Goal: Information Seeking & Learning: Learn about a topic

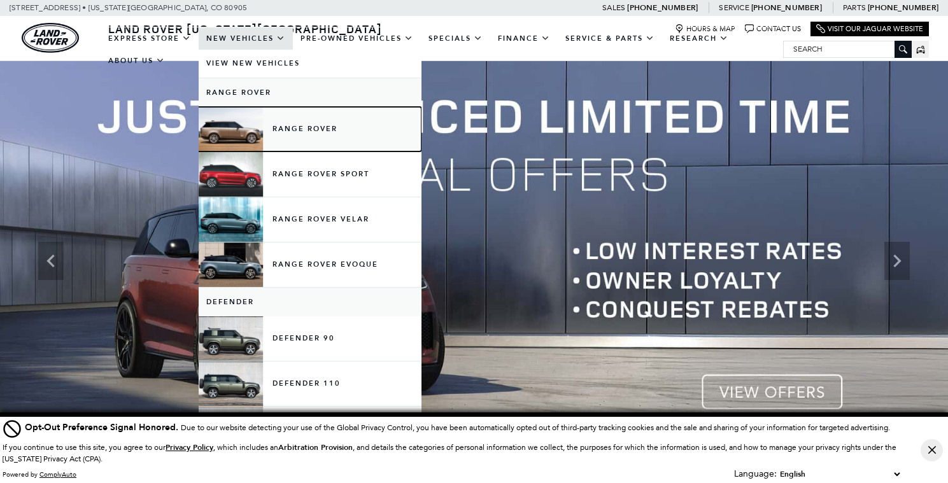
click at [308, 144] on link "Range Rover" at bounding box center [310, 129] width 223 height 45
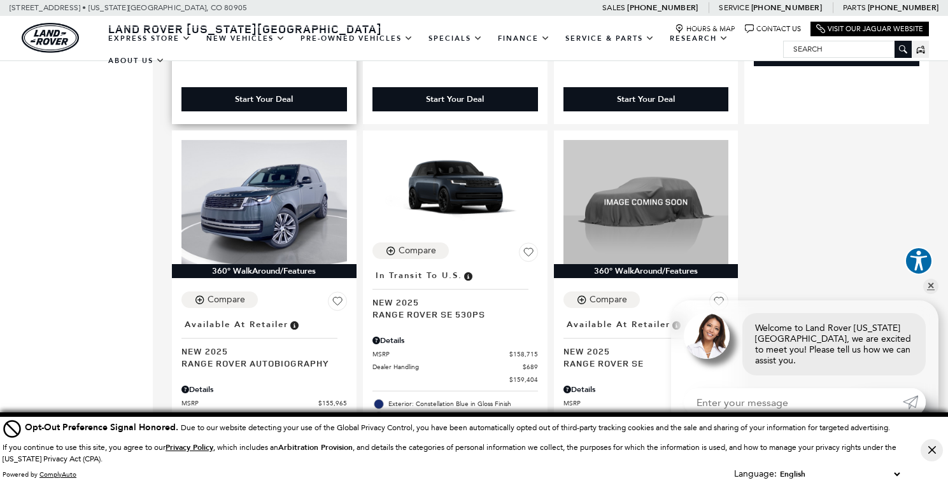
scroll to position [1796, 0]
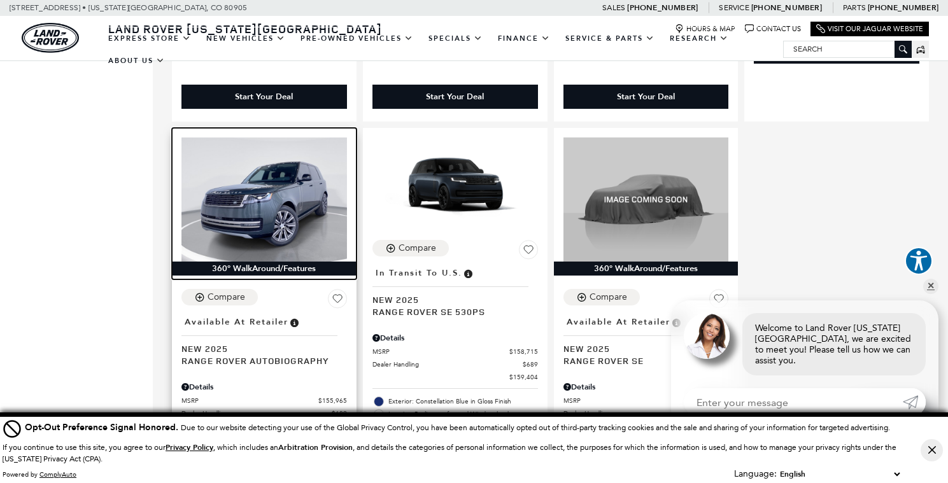
click at [235, 262] on div "360° WalkAround/Features" at bounding box center [264, 269] width 185 height 14
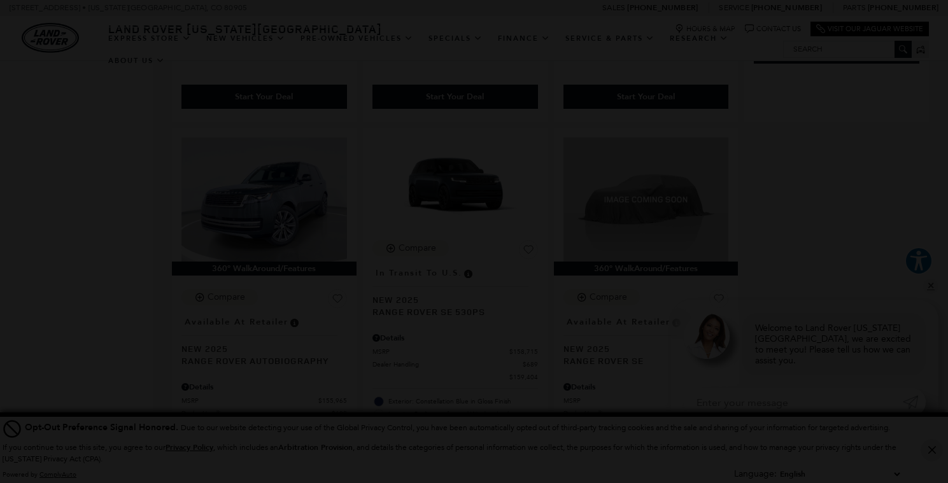
scroll to position [2162, 0]
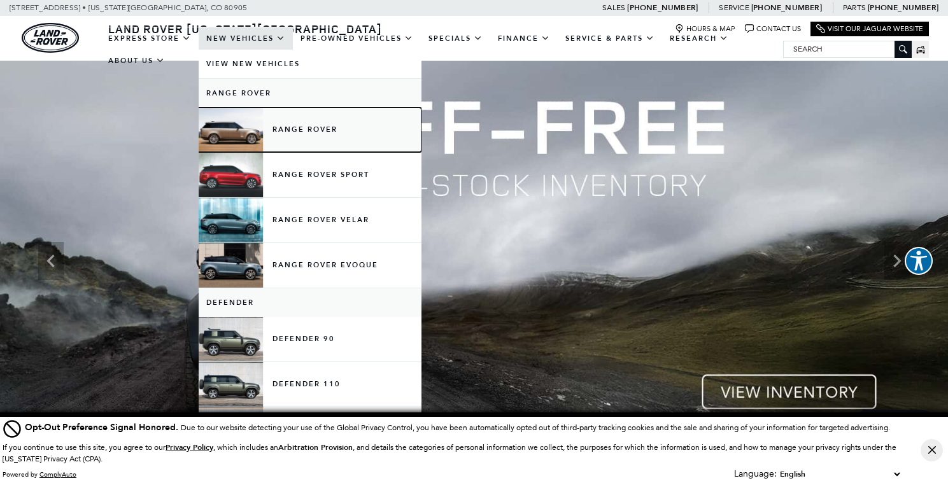
click at [288, 135] on link "Range Rover" at bounding box center [310, 130] width 223 height 45
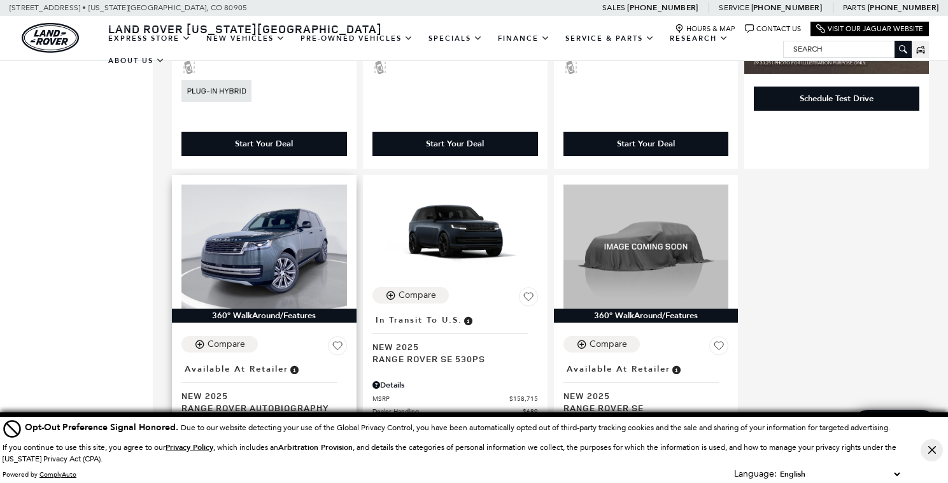
scroll to position [1745, 0]
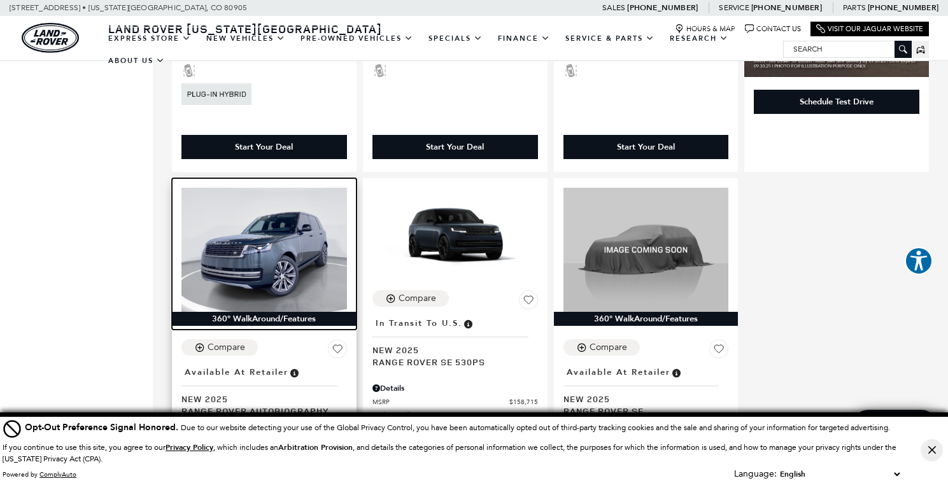
click at [283, 217] on img at bounding box center [264, 250] width 166 height 124
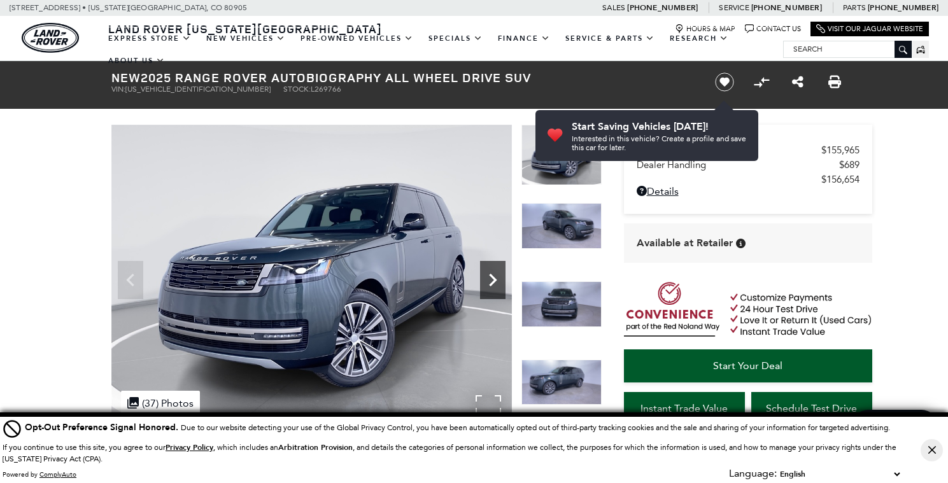
click at [491, 268] on icon "Next" at bounding box center [492, 279] width 25 height 25
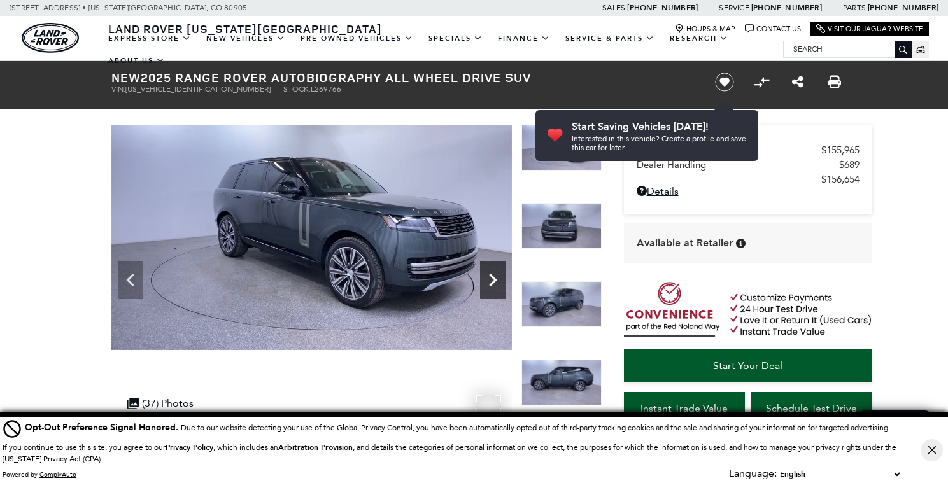
click at [491, 268] on icon "Next" at bounding box center [492, 279] width 25 height 25
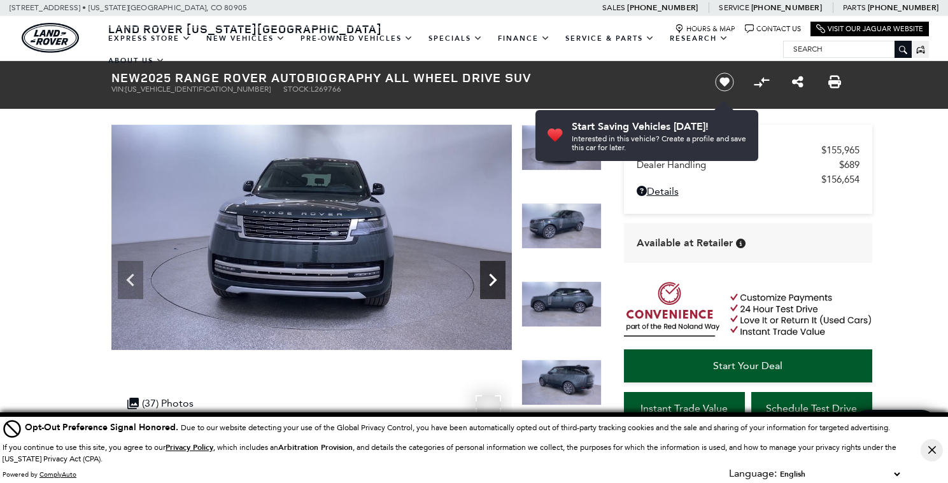
click at [491, 268] on icon "Next" at bounding box center [492, 279] width 25 height 25
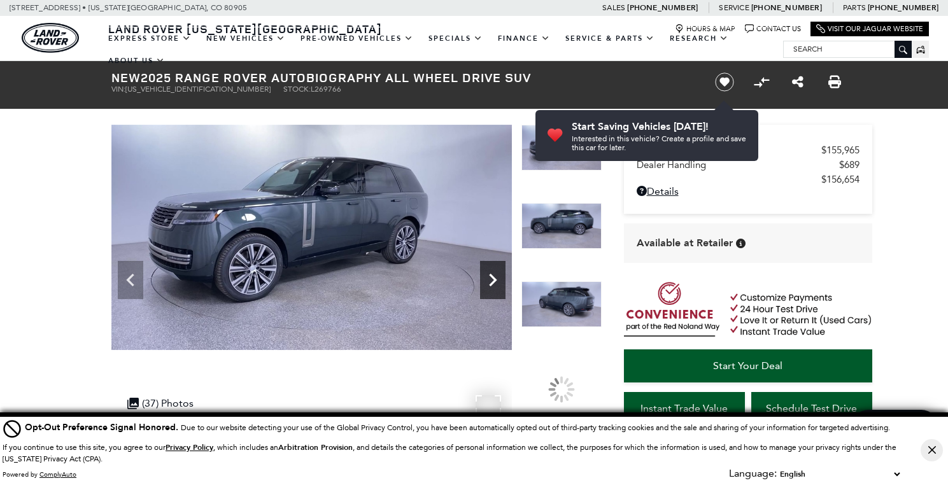
click at [491, 268] on icon "Next" at bounding box center [492, 279] width 25 height 25
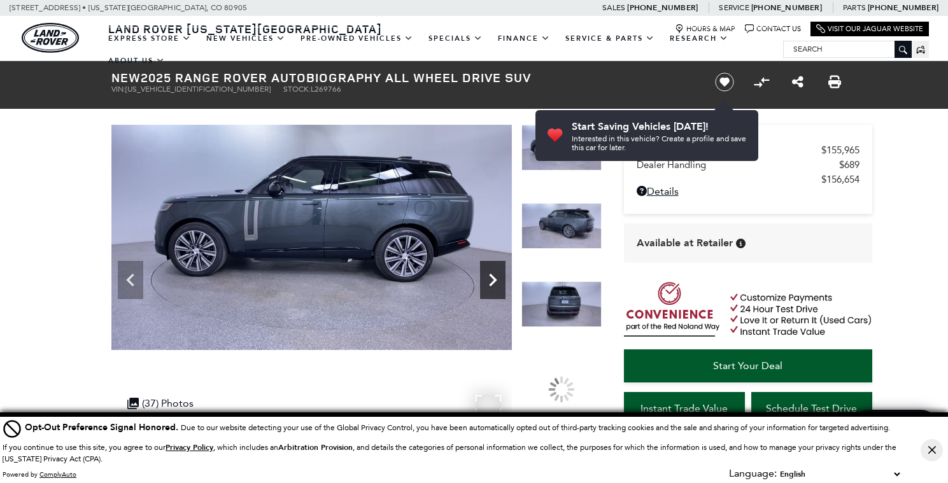
click at [491, 268] on icon "Next" at bounding box center [492, 279] width 25 height 25
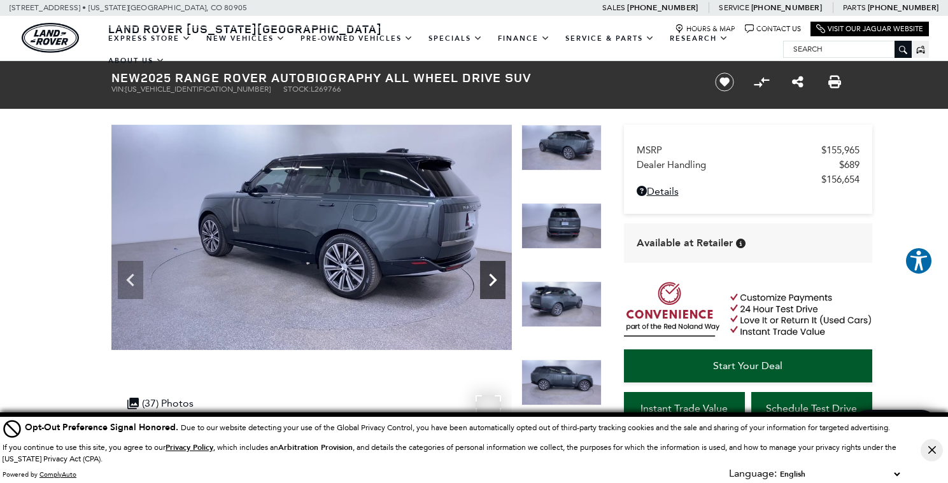
click at [491, 268] on icon "Next" at bounding box center [492, 279] width 25 height 25
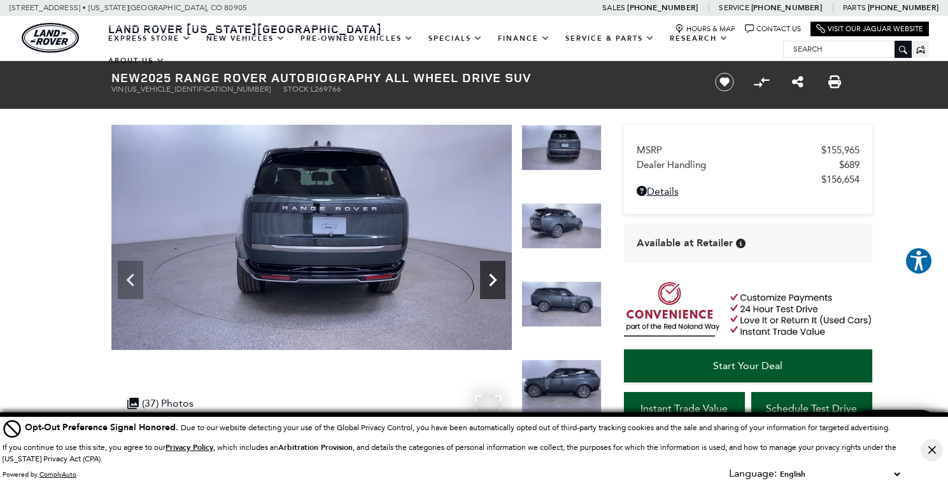
click at [491, 268] on icon "Next" at bounding box center [492, 279] width 25 height 25
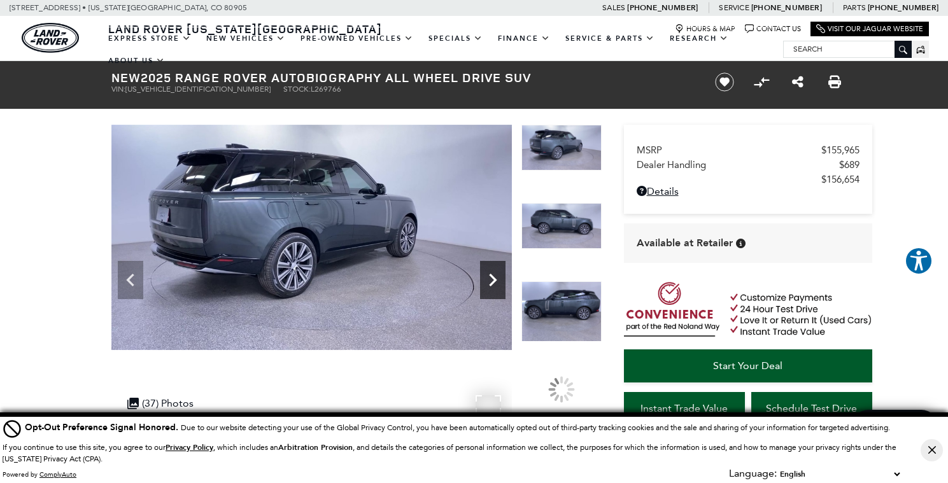
click at [491, 268] on icon "Next" at bounding box center [492, 279] width 25 height 25
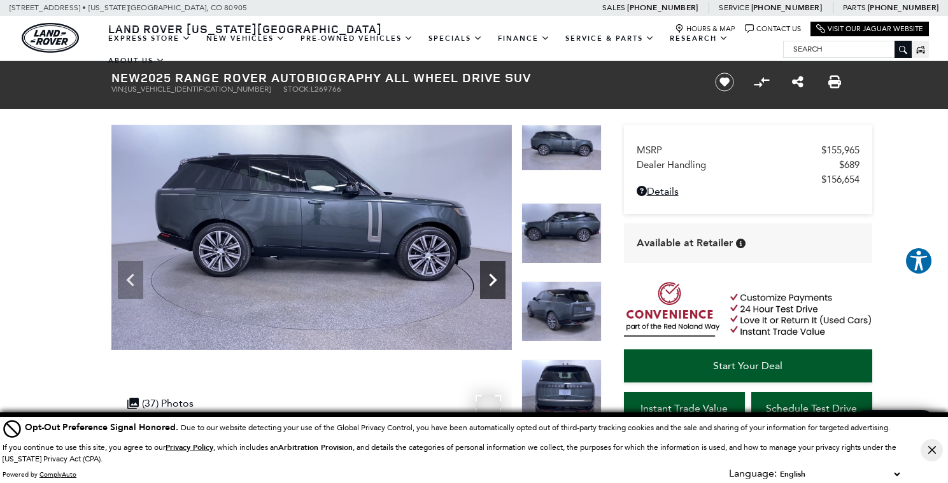
click at [491, 268] on icon "Next" at bounding box center [492, 279] width 25 height 25
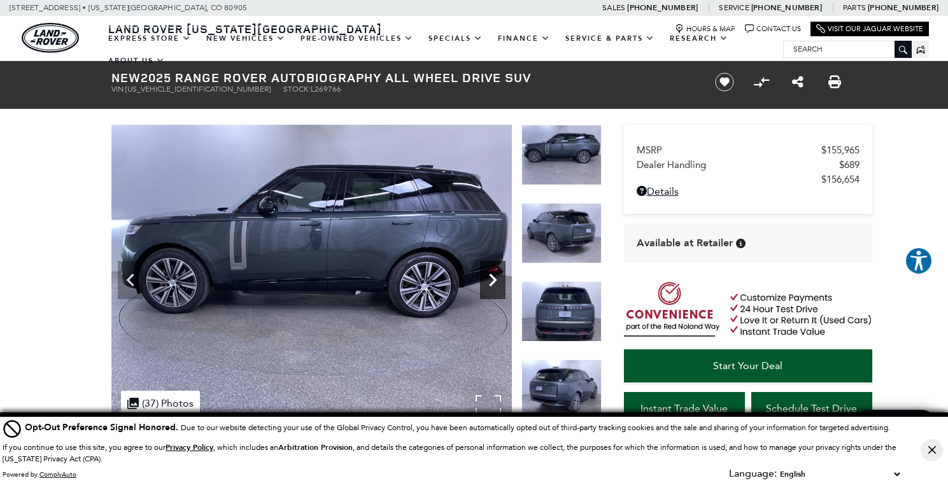
click at [491, 268] on icon "Next" at bounding box center [492, 279] width 25 height 25
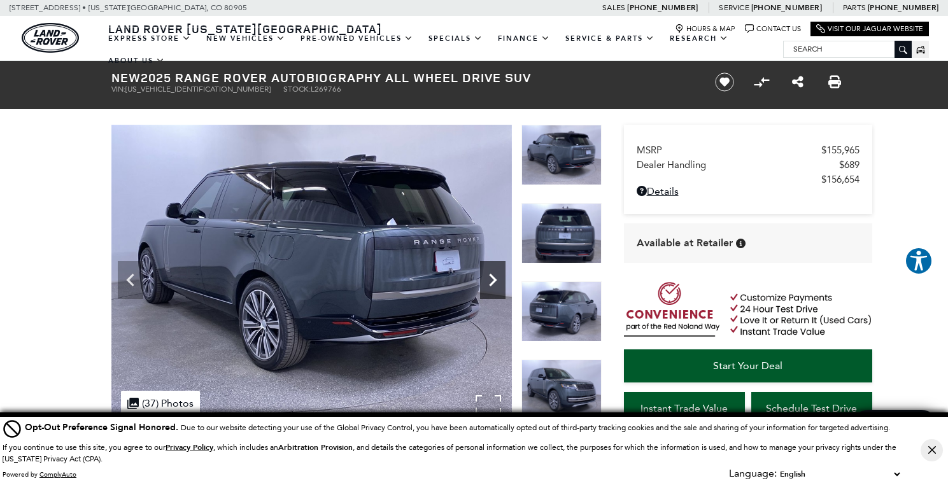
click at [491, 268] on icon "Next" at bounding box center [492, 279] width 25 height 25
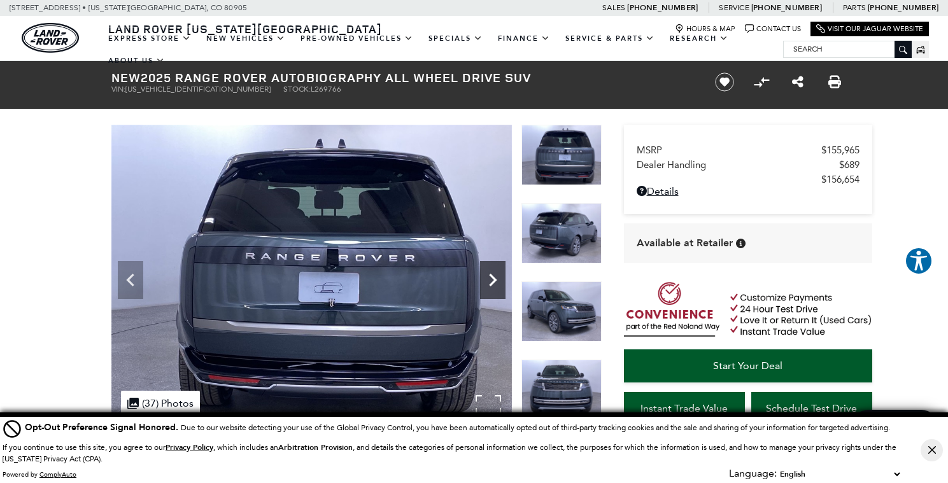
click at [491, 268] on icon "Next" at bounding box center [492, 279] width 25 height 25
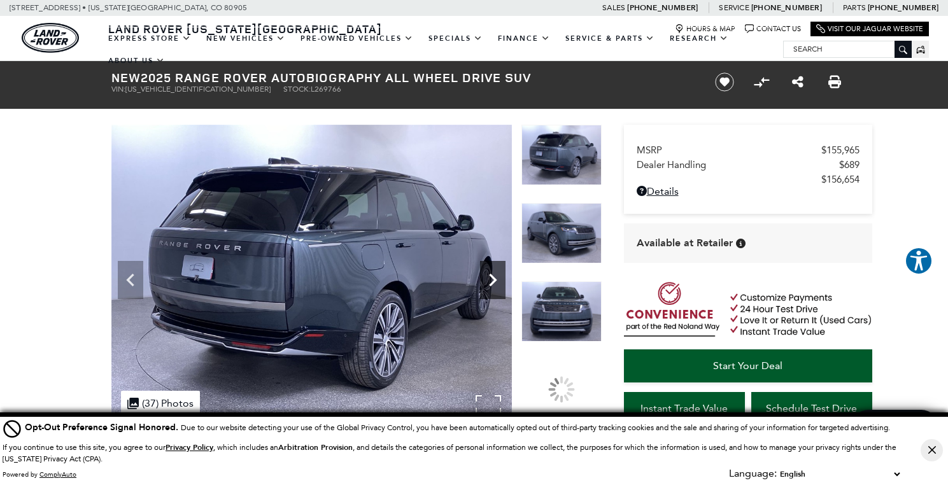
click at [491, 268] on icon "Next" at bounding box center [492, 279] width 25 height 25
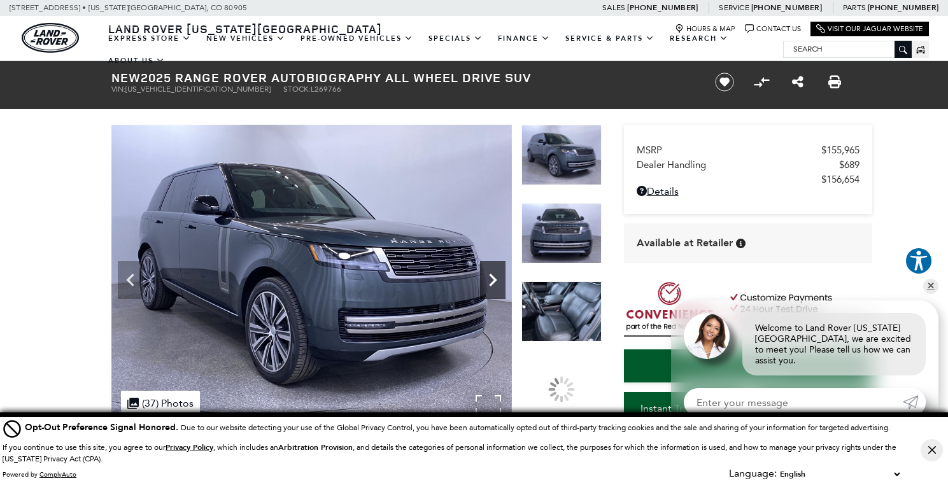
click at [491, 268] on icon "Next" at bounding box center [492, 279] width 25 height 25
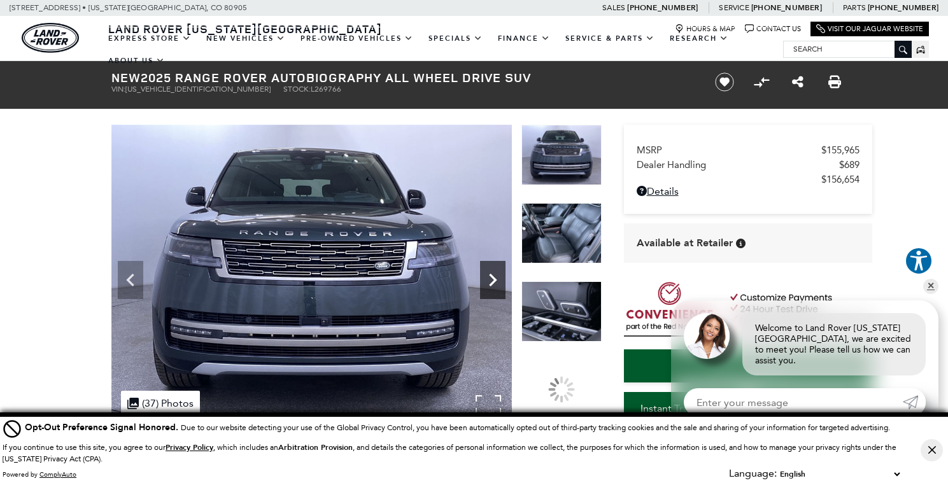
click at [491, 268] on icon "Next" at bounding box center [492, 279] width 25 height 25
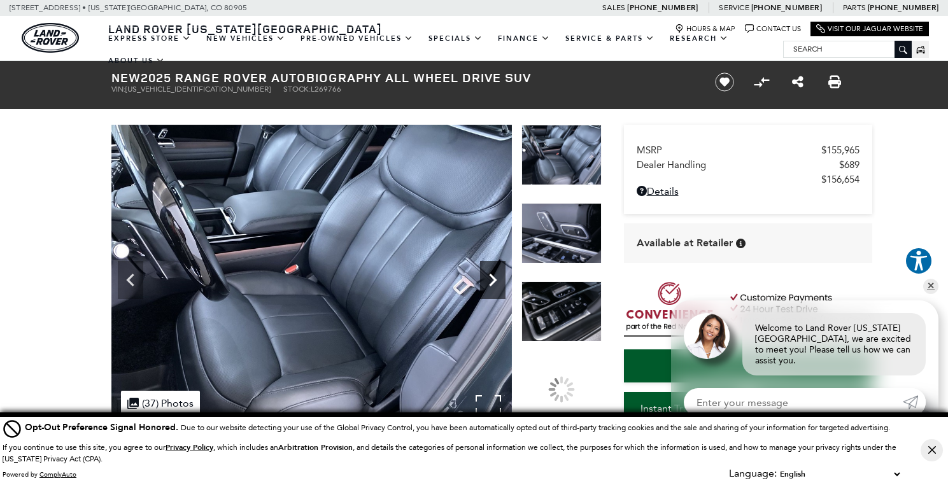
click at [491, 268] on icon "Next" at bounding box center [492, 279] width 25 height 25
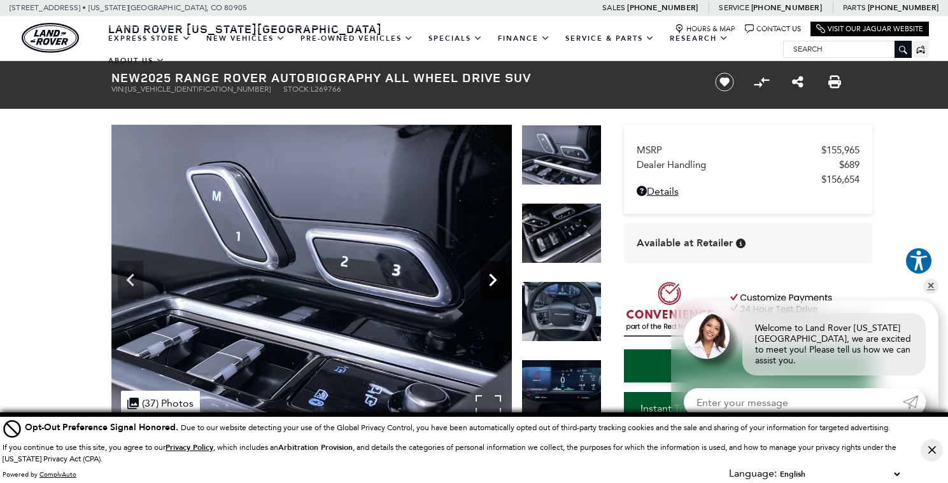
click at [491, 268] on icon "Next" at bounding box center [492, 279] width 25 height 25
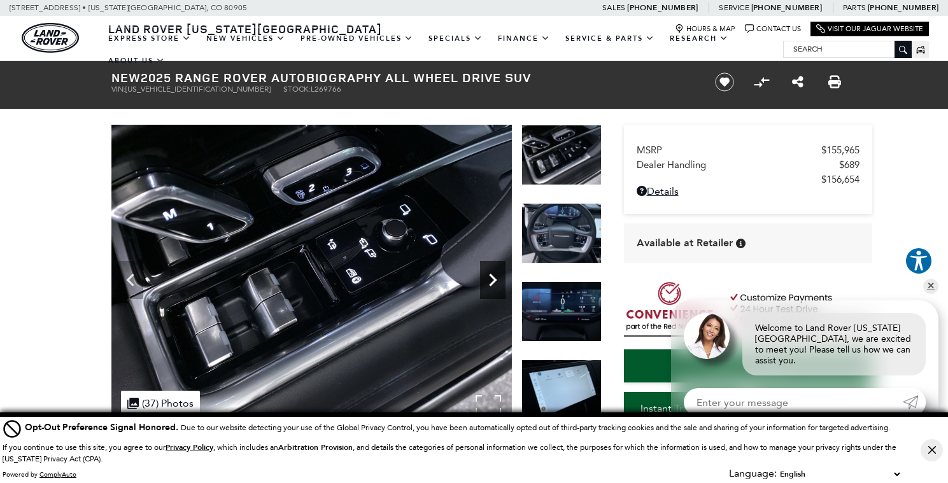
click at [491, 268] on icon "Next" at bounding box center [492, 279] width 25 height 25
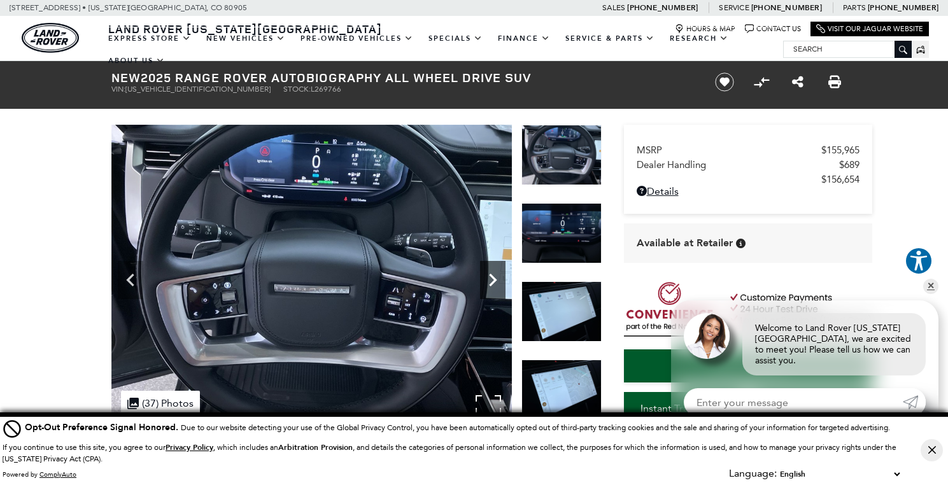
click at [491, 268] on icon "Next" at bounding box center [492, 279] width 25 height 25
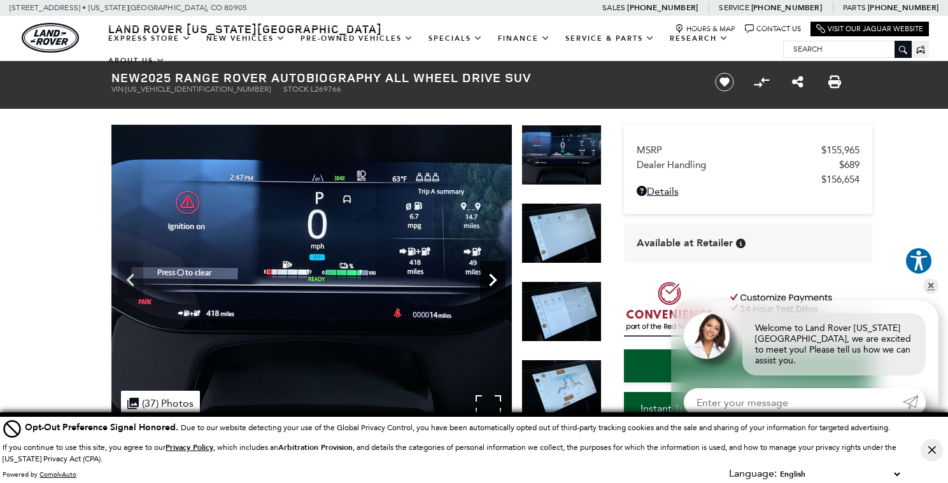
click at [491, 268] on icon "Next" at bounding box center [492, 279] width 25 height 25
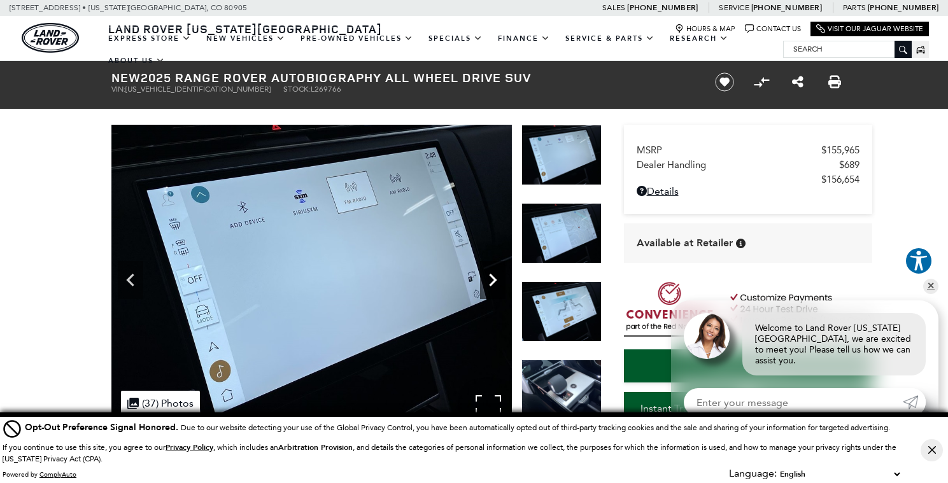
click at [491, 268] on icon "Next" at bounding box center [492, 279] width 25 height 25
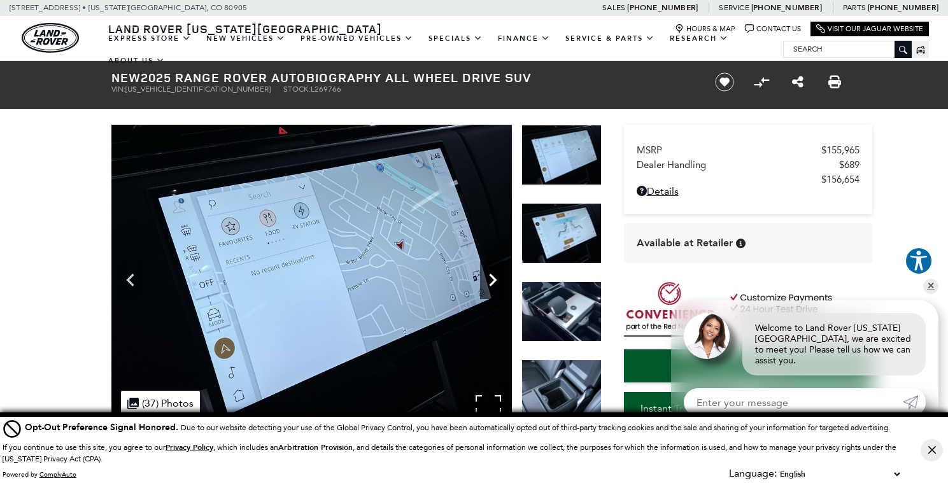
click at [491, 268] on icon "Next" at bounding box center [492, 279] width 25 height 25
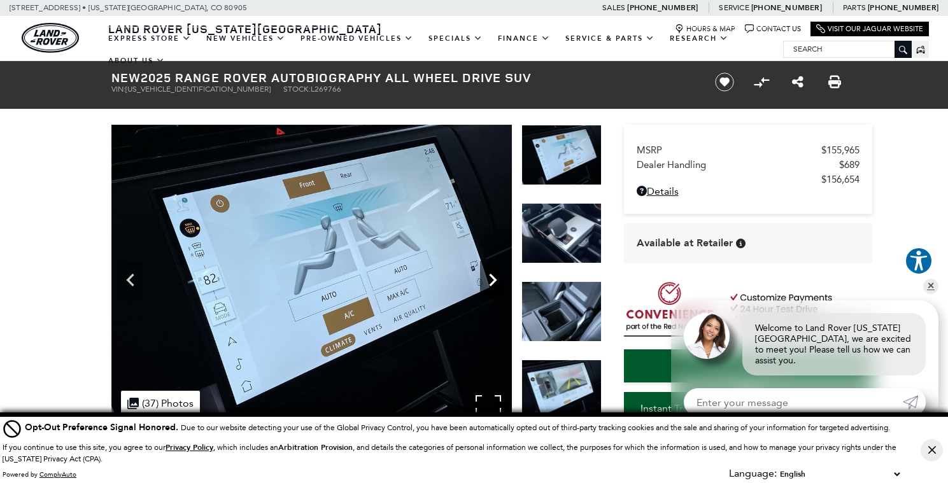
click at [491, 268] on icon "Next" at bounding box center [492, 279] width 25 height 25
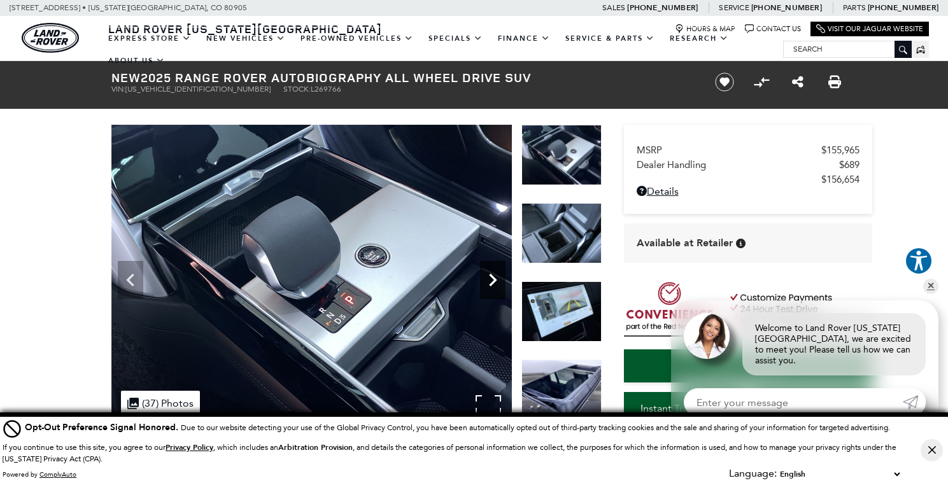
click at [491, 268] on icon "Next" at bounding box center [492, 279] width 25 height 25
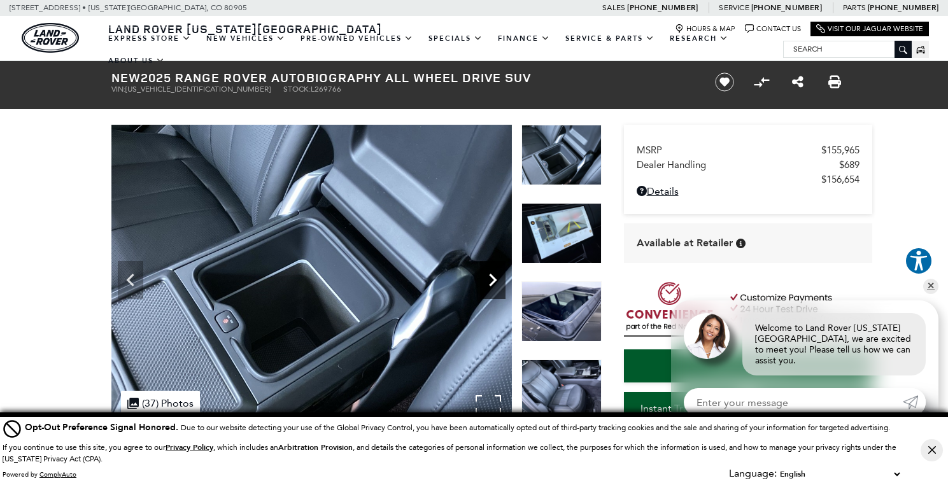
click at [491, 268] on icon "Next" at bounding box center [492, 279] width 25 height 25
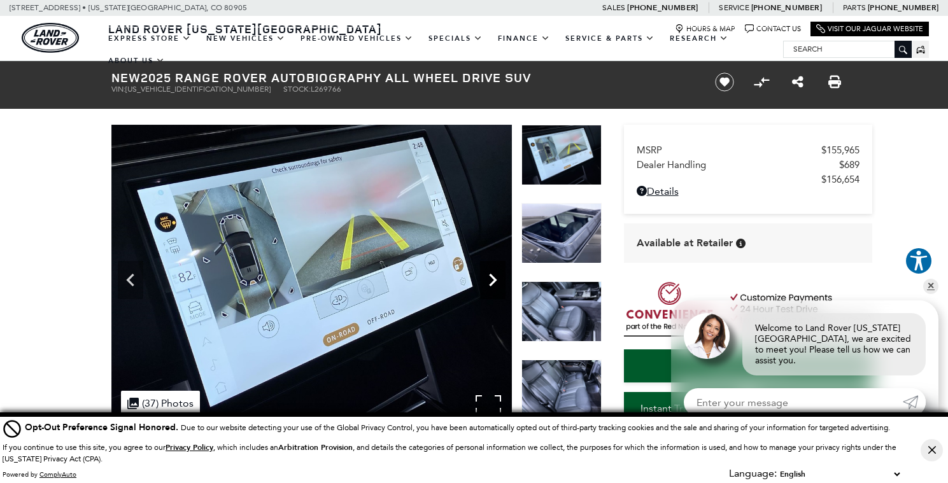
click at [491, 268] on icon "Next" at bounding box center [492, 279] width 25 height 25
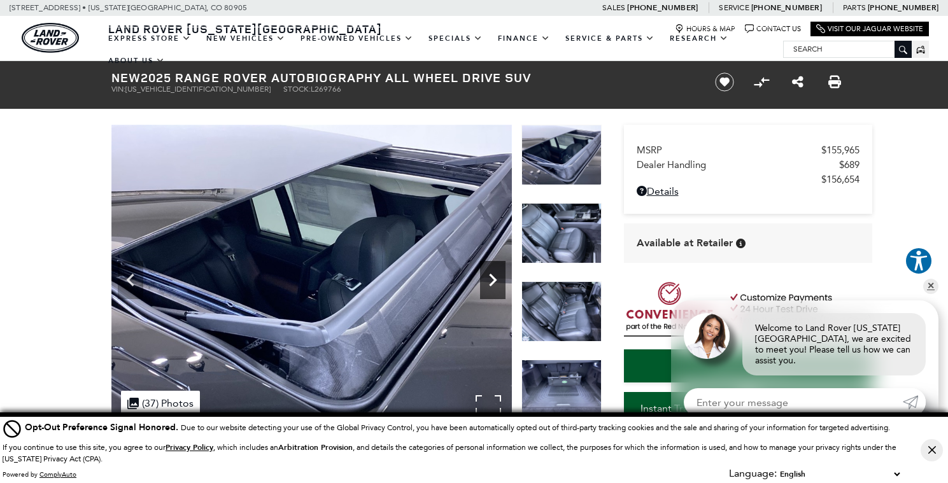
click at [491, 268] on icon "Next" at bounding box center [492, 279] width 25 height 25
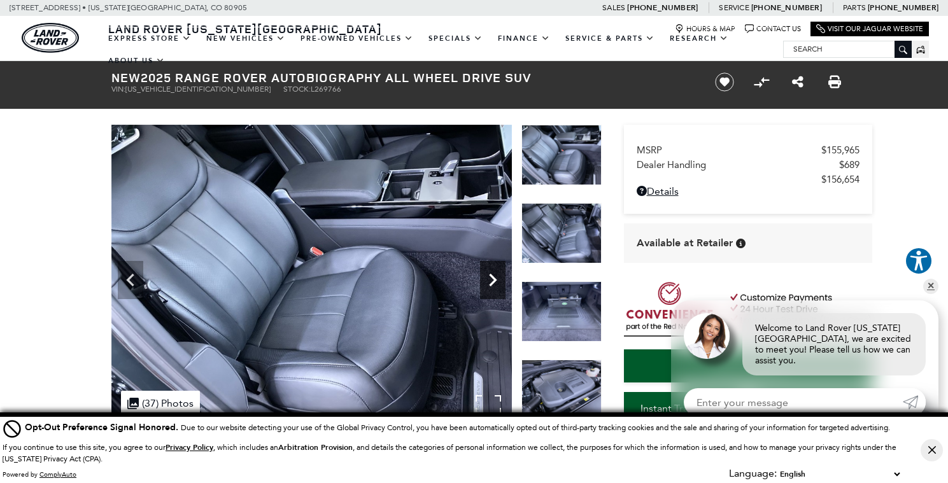
click at [491, 268] on icon "Next" at bounding box center [492, 279] width 25 height 25
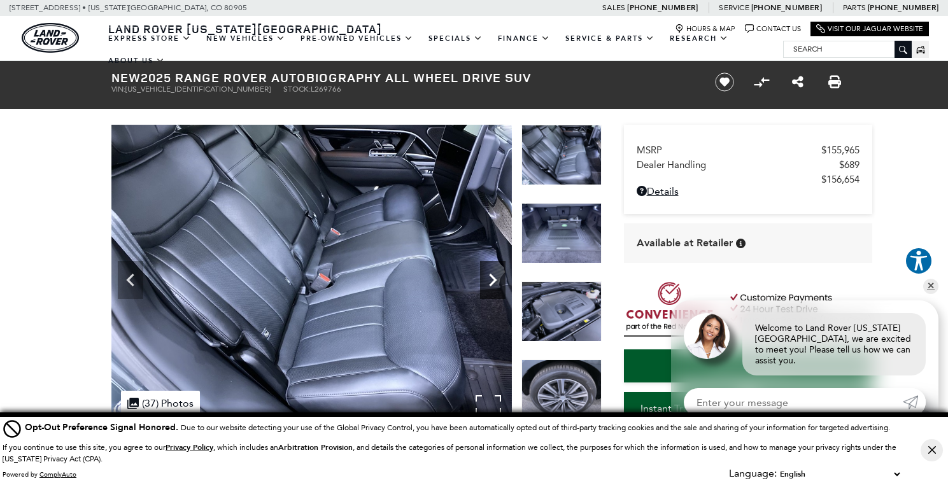
click at [491, 268] on icon "Next" at bounding box center [492, 279] width 25 height 25
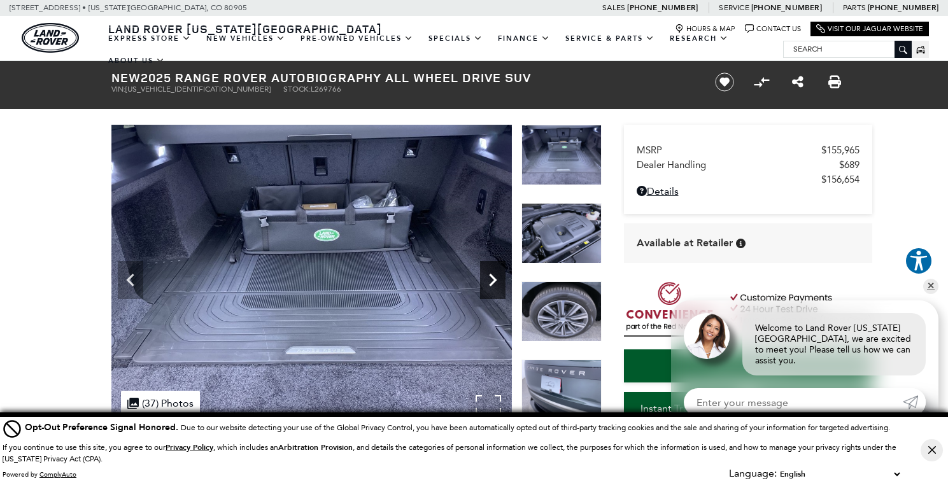
click at [491, 268] on icon "Next" at bounding box center [492, 279] width 25 height 25
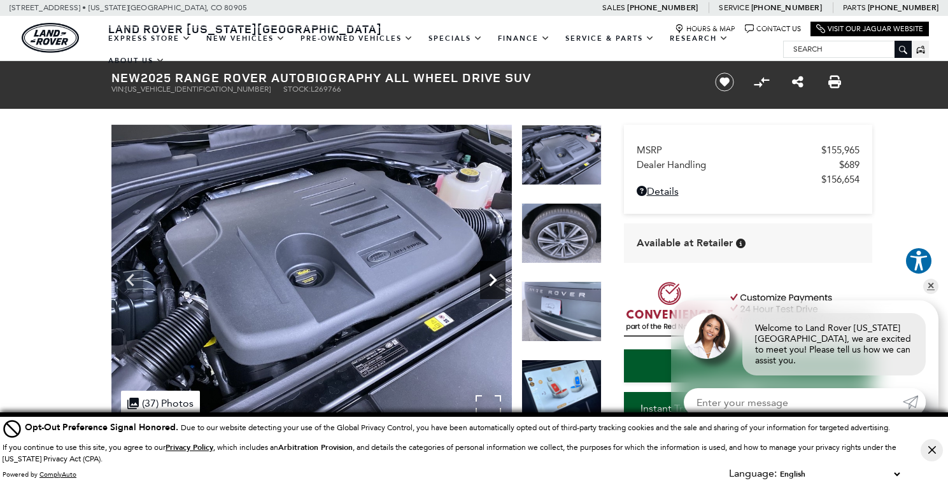
click at [491, 268] on icon "Next" at bounding box center [492, 279] width 25 height 25
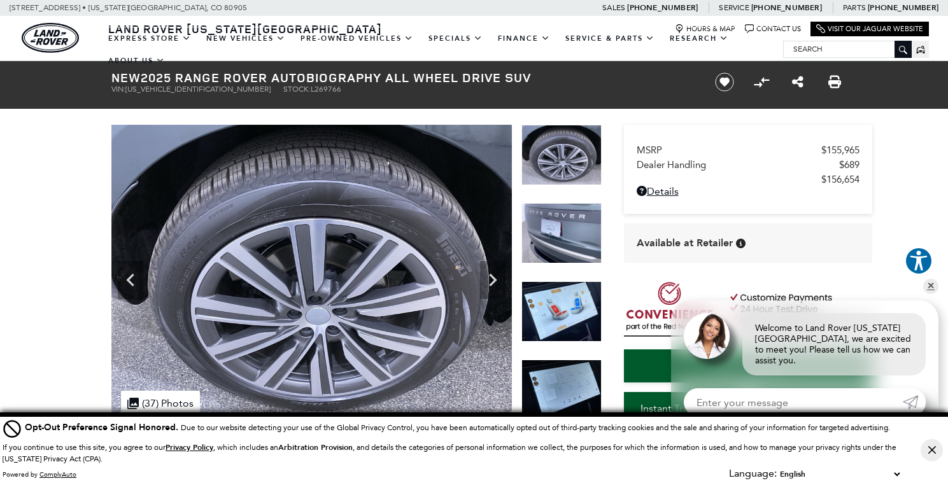
click at [538, 169] on img at bounding box center [561, 155] width 80 height 60
click at [546, 169] on img at bounding box center [561, 155] width 80 height 60
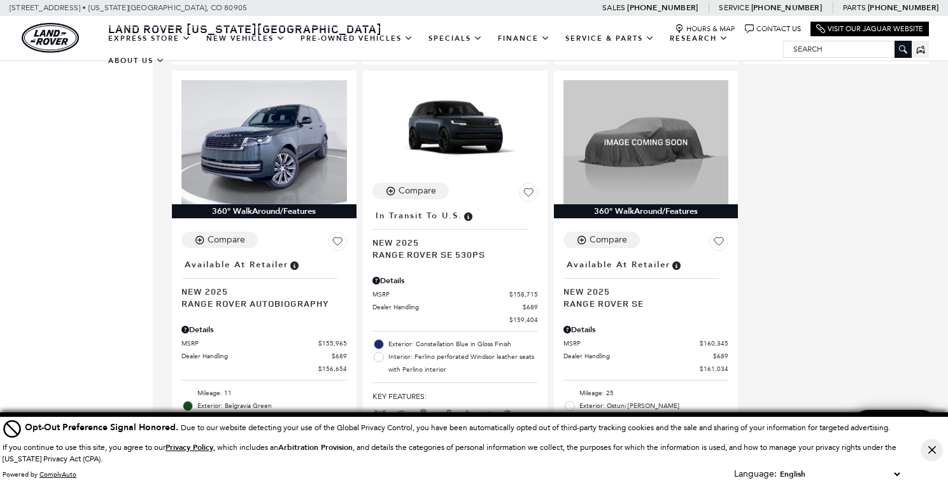
scroll to position [1869, 0]
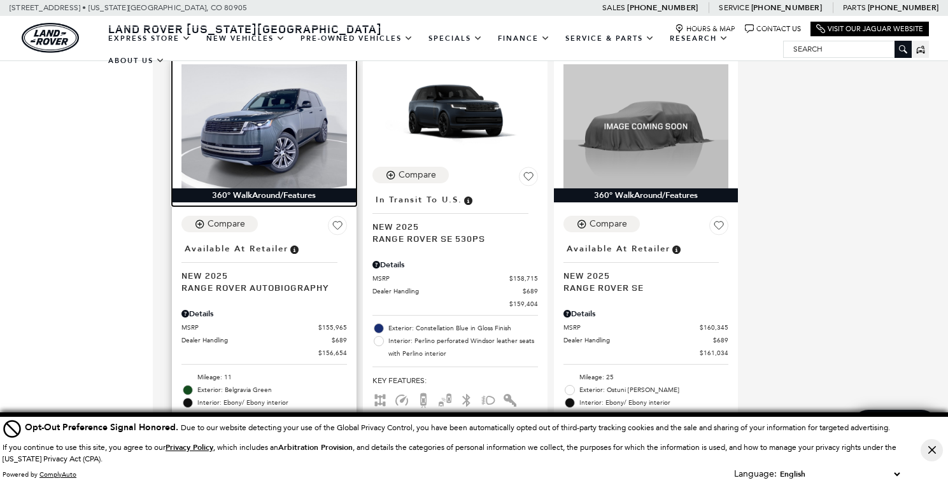
click at [222, 86] on img at bounding box center [264, 126] width 166 height 124
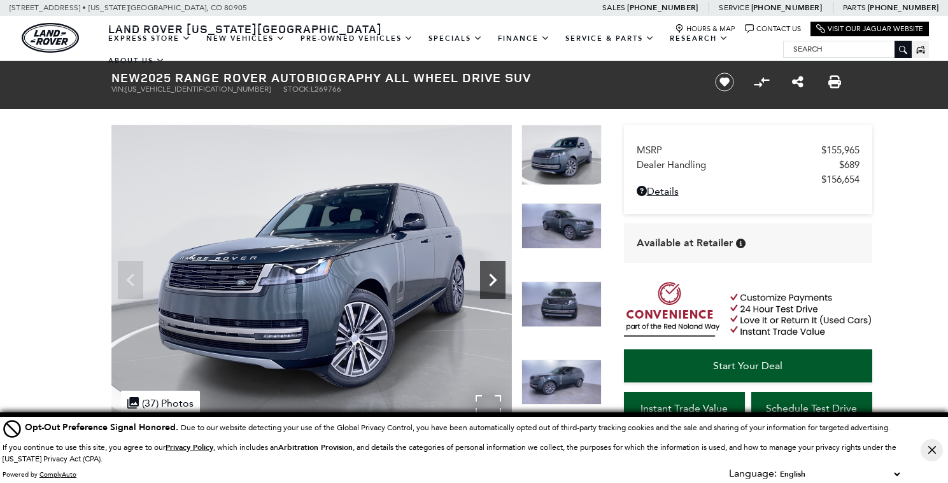
click at [495, 275] on icon "Next" at bounding box center [492, 279] width 25 height 25
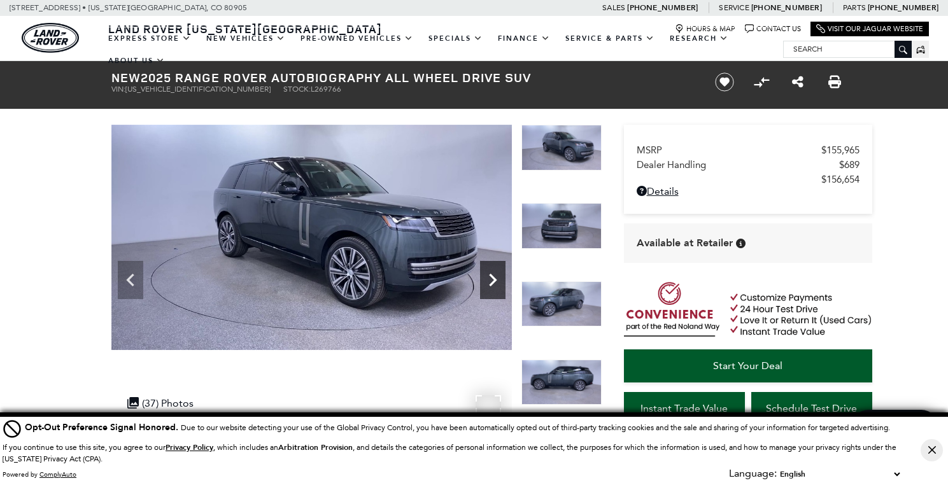
click at [495, 275] on icon "Next" at bounding box center [492, 279] width 25 height 25
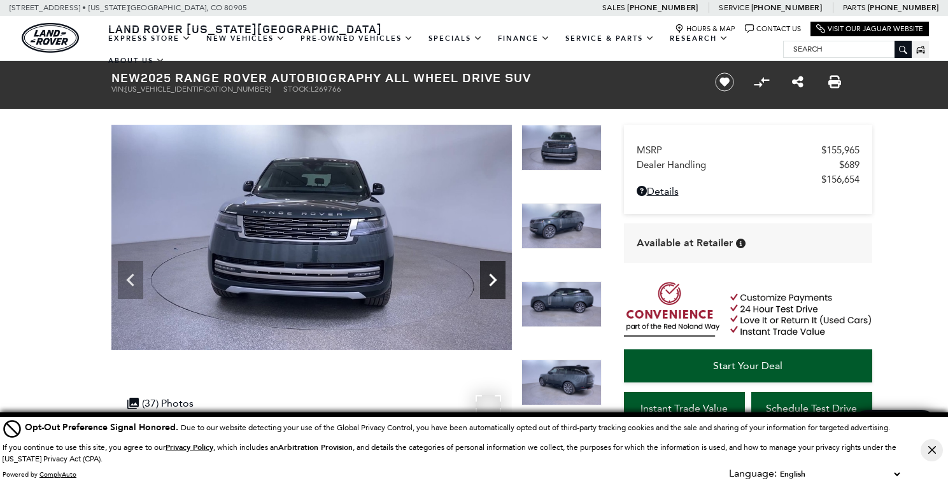
click at [495, 275] on icon "Next" at bounding box center [492, 279] width 25 height 25
